Goal: Information Seeking & Learning: Learn about a topic

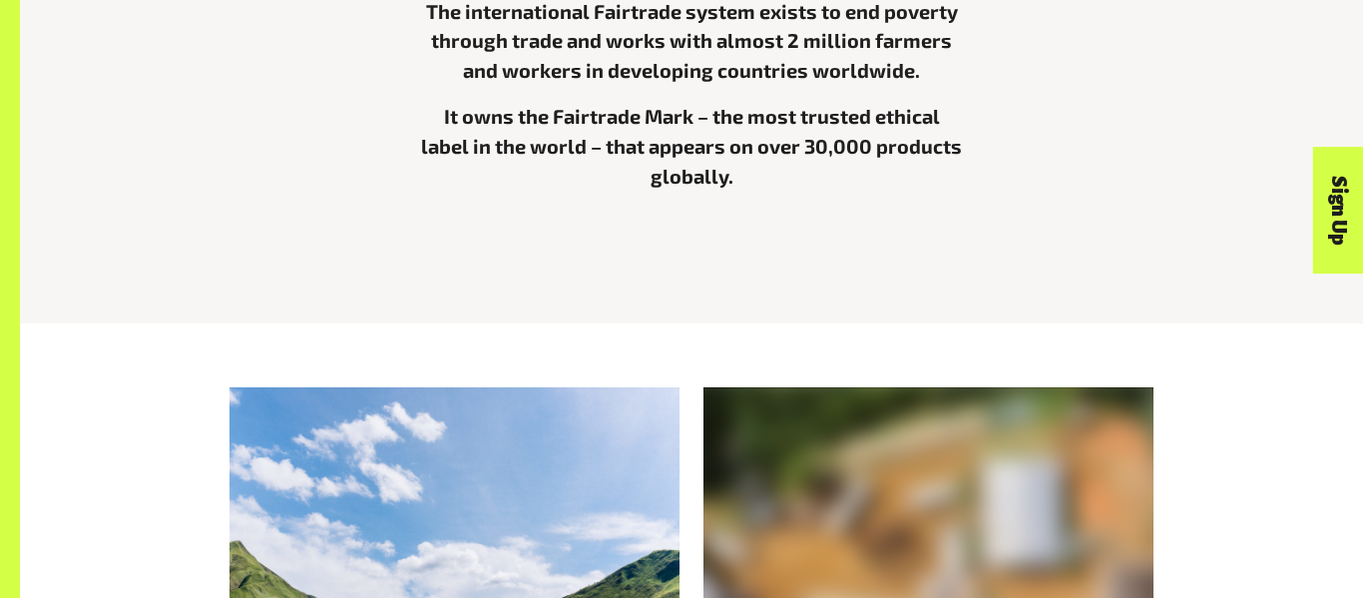
scroll to position [1344, 0]
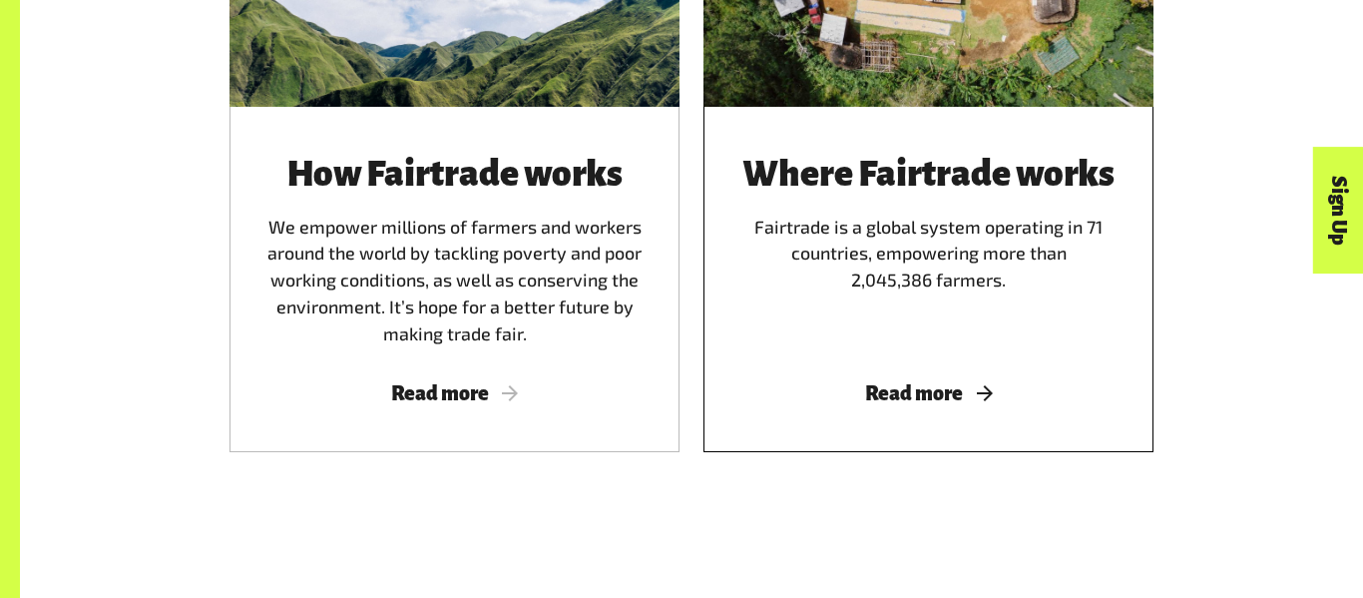
click at [878, 162] on h3 "Where Fairtrade works" at bounding box center [929, 174] width 402 height 39
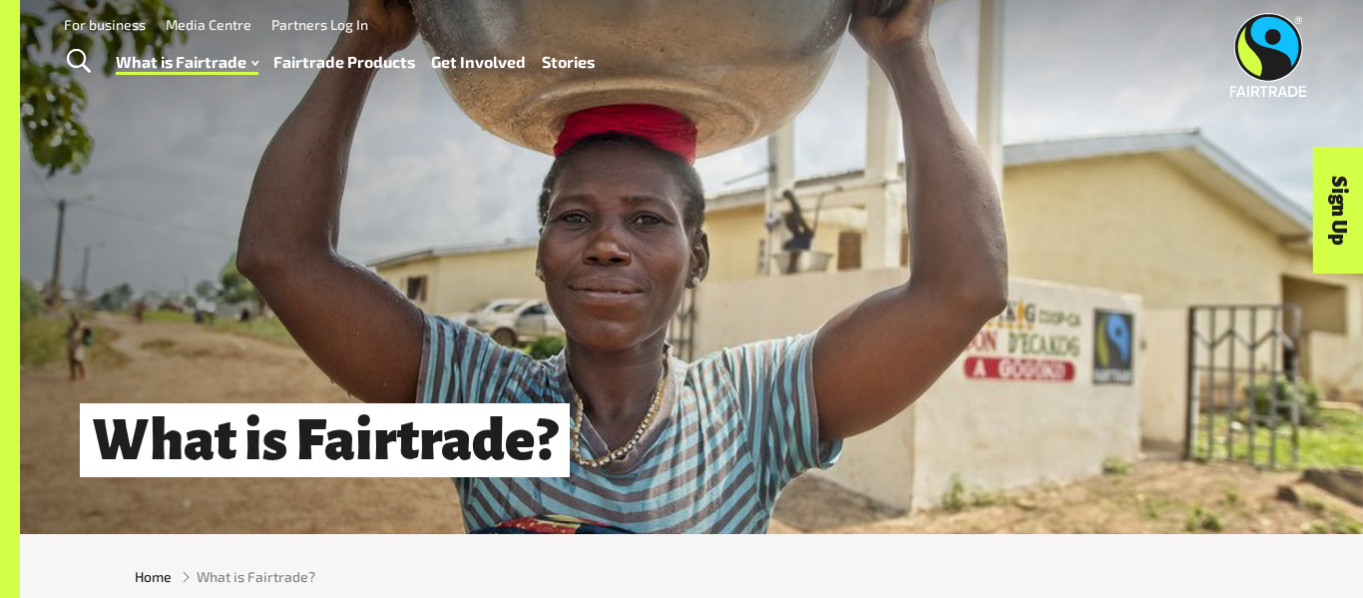
scroll to position [12, 0]
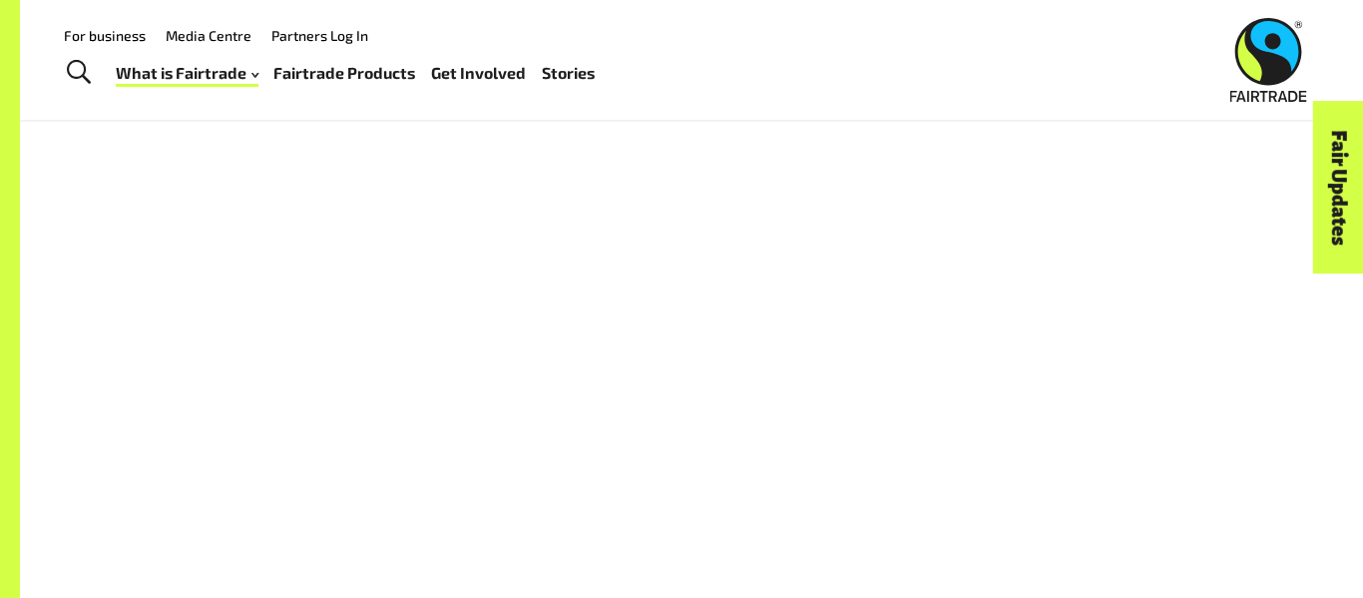
scroll to position [1450, 0]
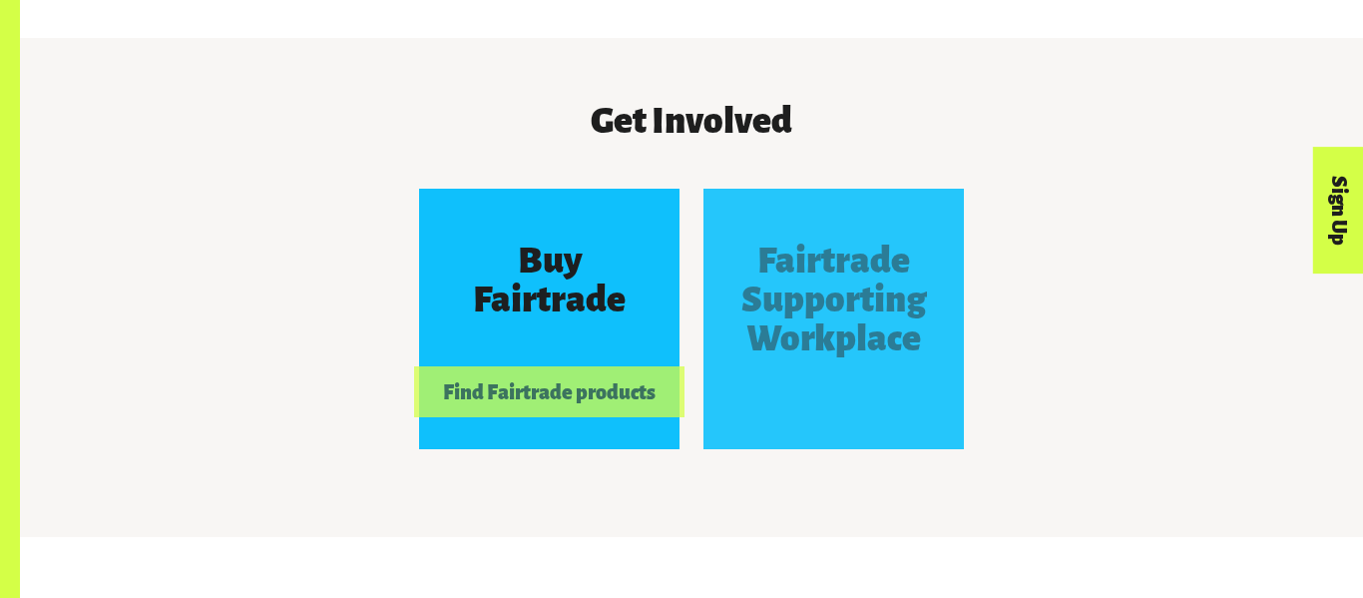
scroll to position [1713, 0]
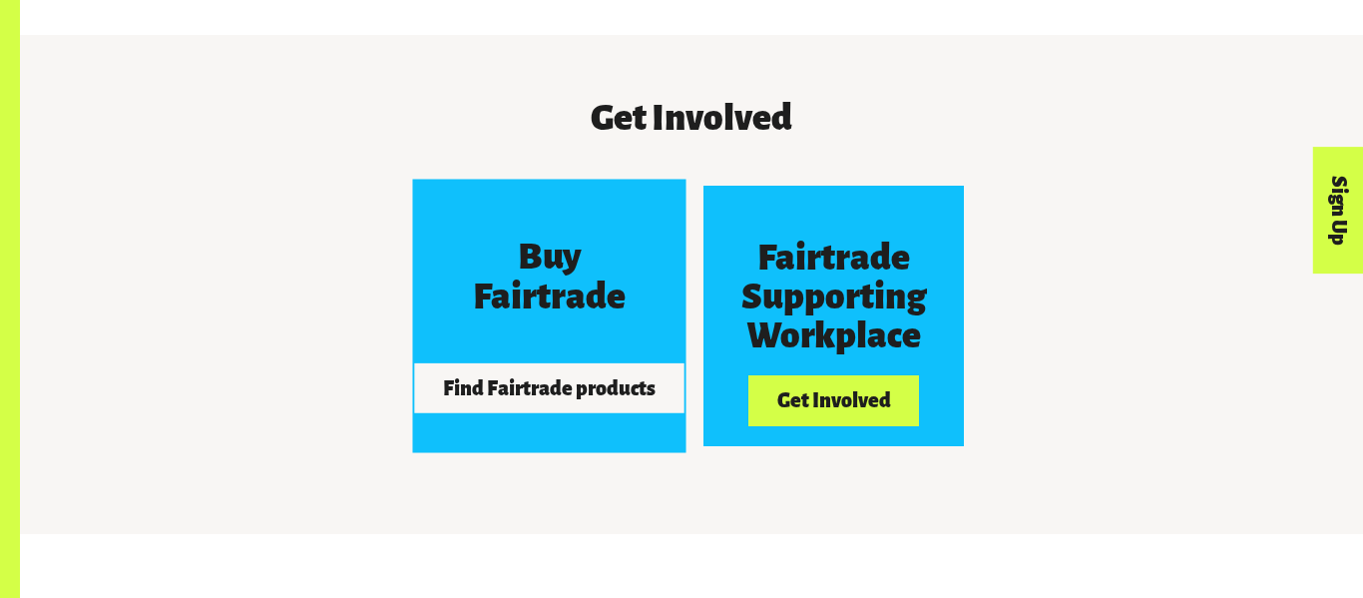
click at [482, 276] on div "Buy Fairtrade" at bounding box center [549, 277] width 195 height 117
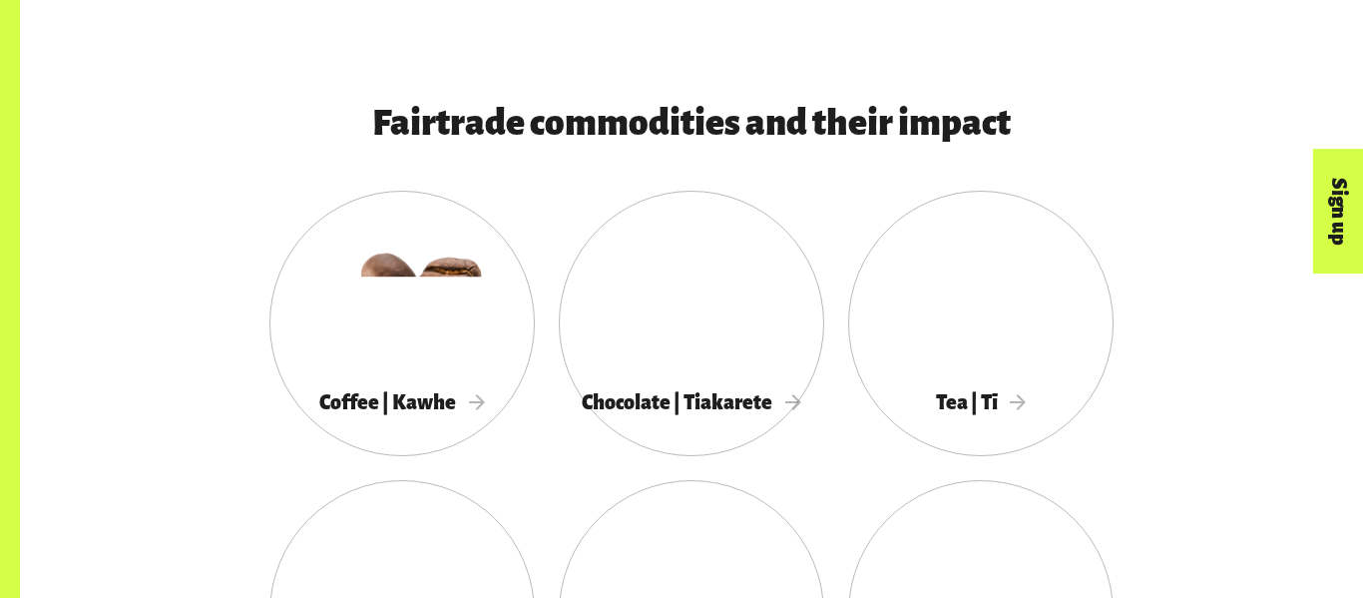
scroll to position [984, 0]
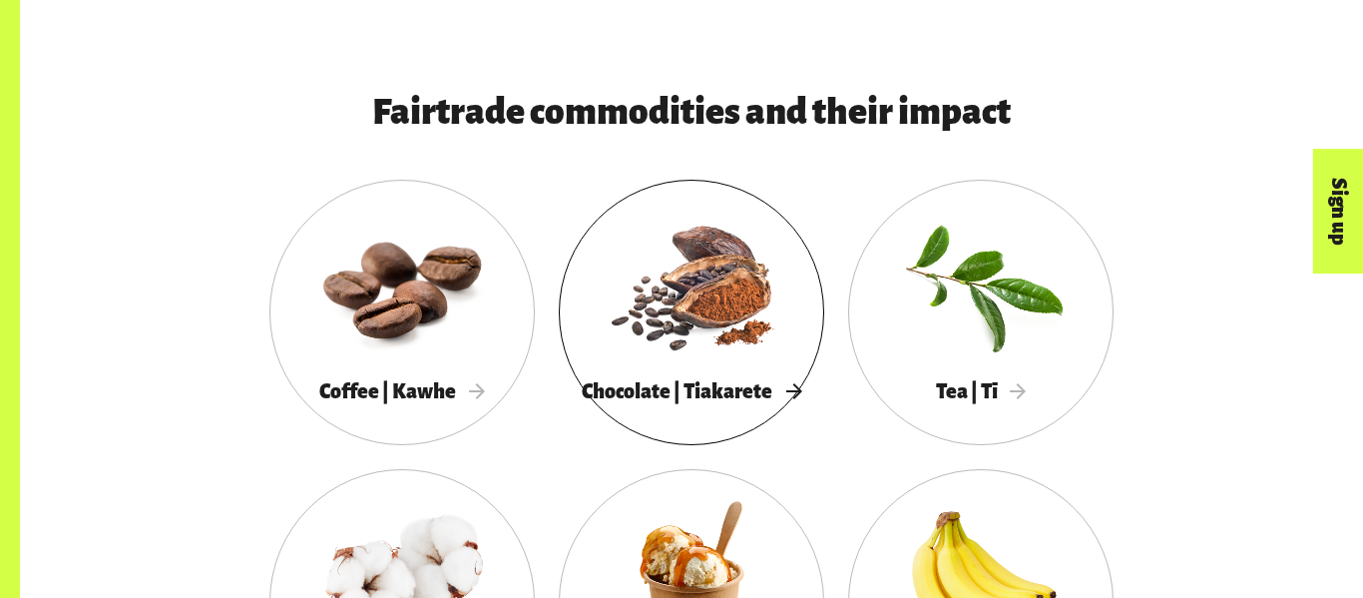
click at [679, 325] on div at bounding box center [691, 285] width 265 height 173
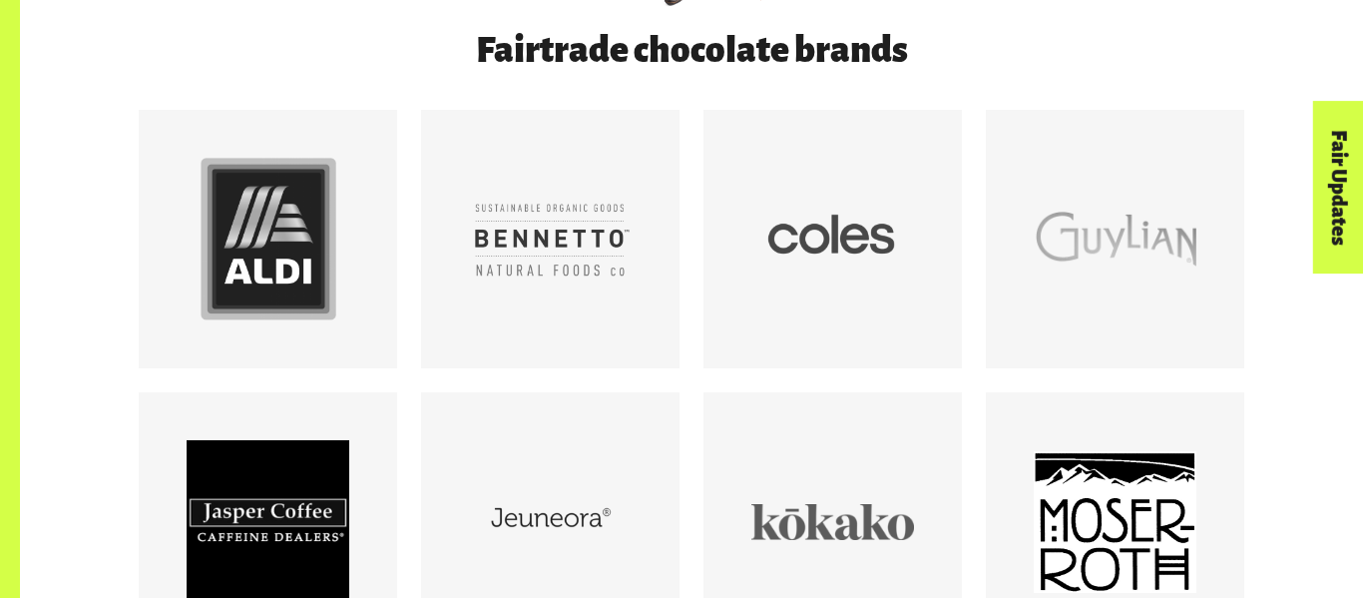
scroll to position [1142, 0]
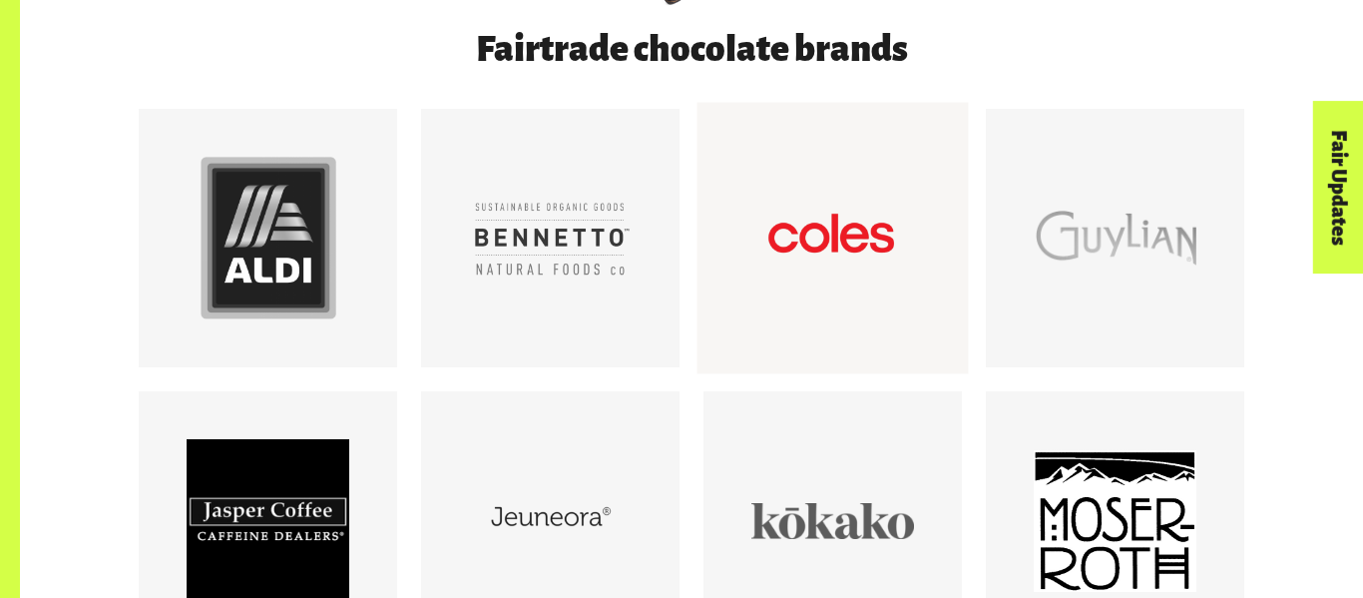
click at [816, 233] on div at bounding box center [833, 239] width 163 height 163
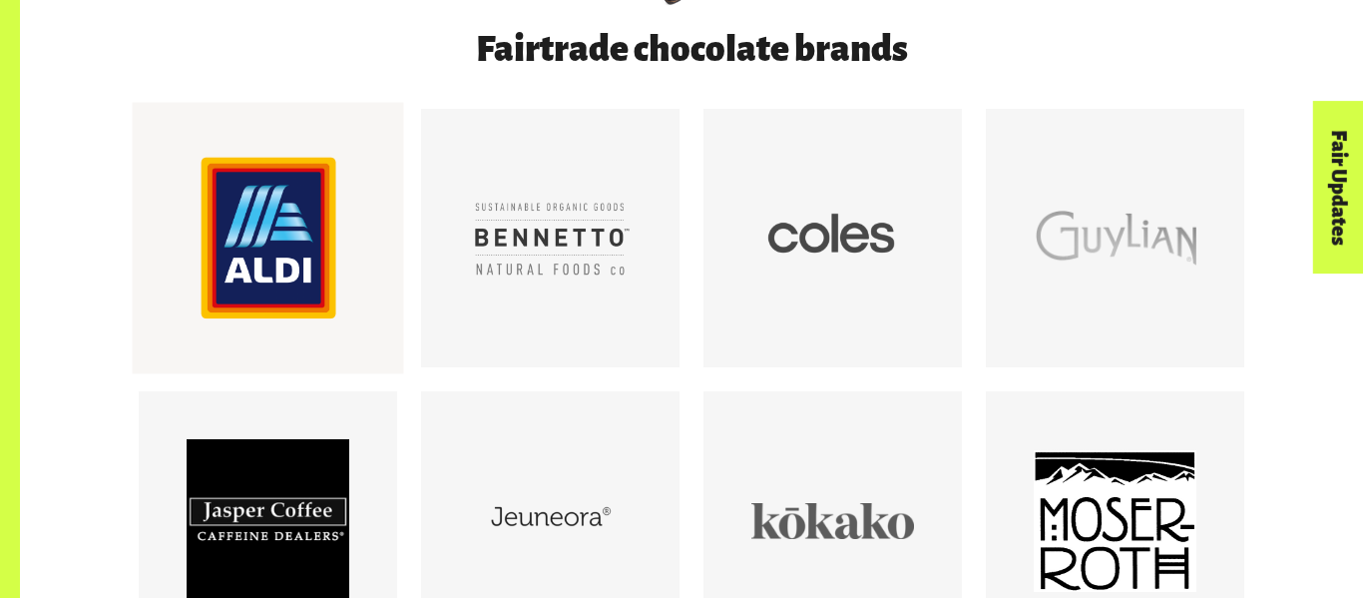
click at [271, 267] on div at bounding box center [268, 239] width 163 height 163
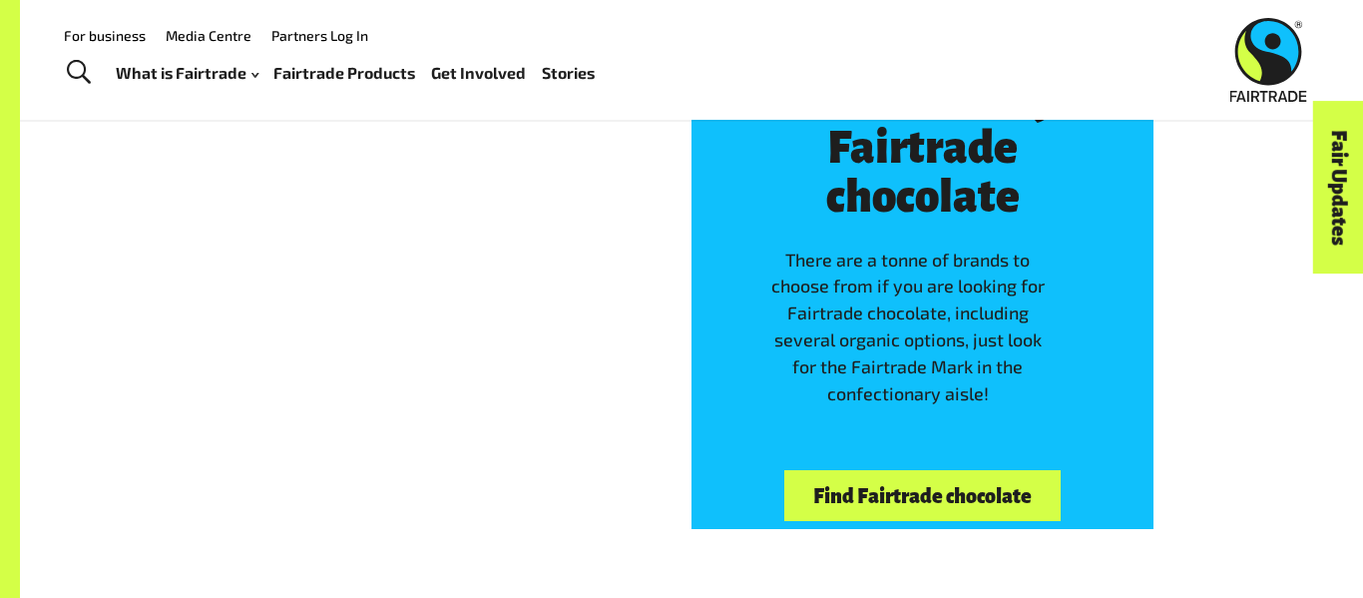
scroll to position [4932, 0]
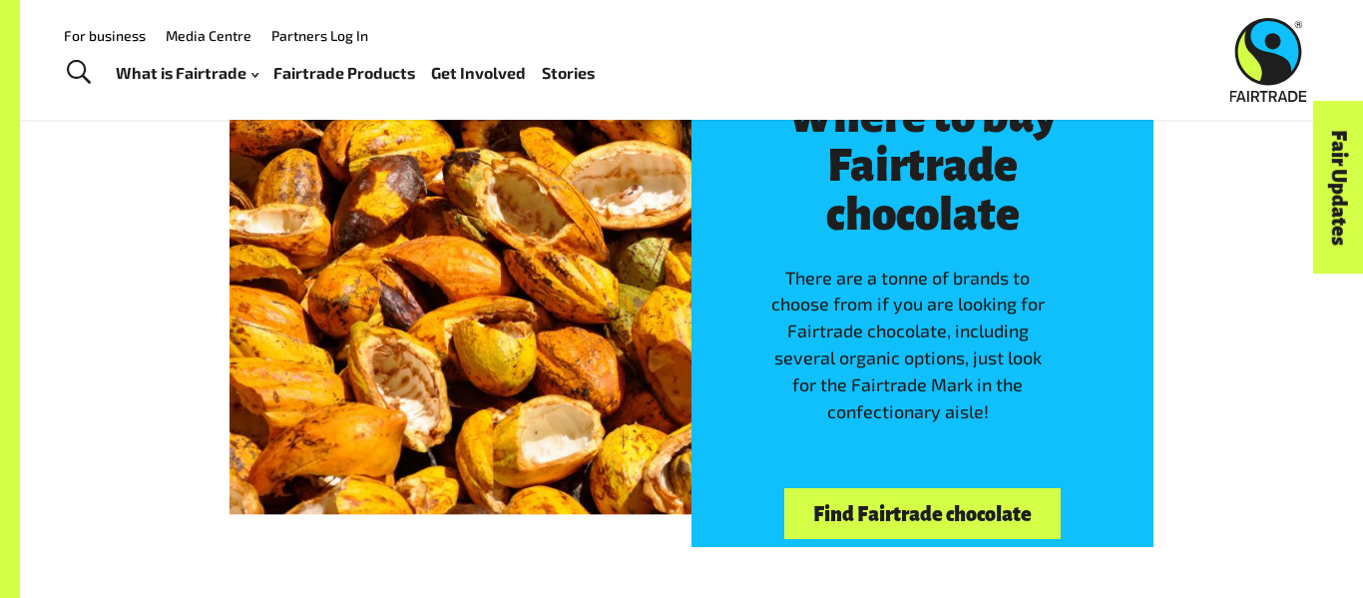
click at [915, 496] on link "Find Fairtrade chocolate" at bounding box center [921, 513] width 275 height 51
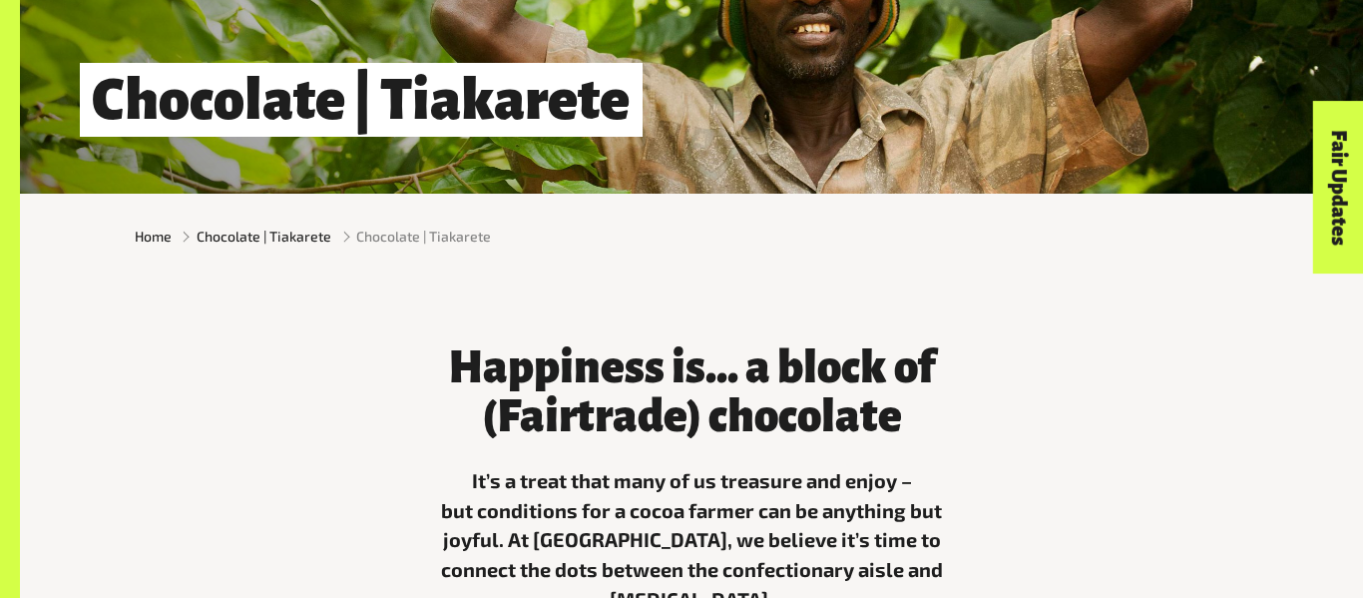
scroll to position [350, 0]
